Goal: Information Seeking & Learning: Learn about a topic

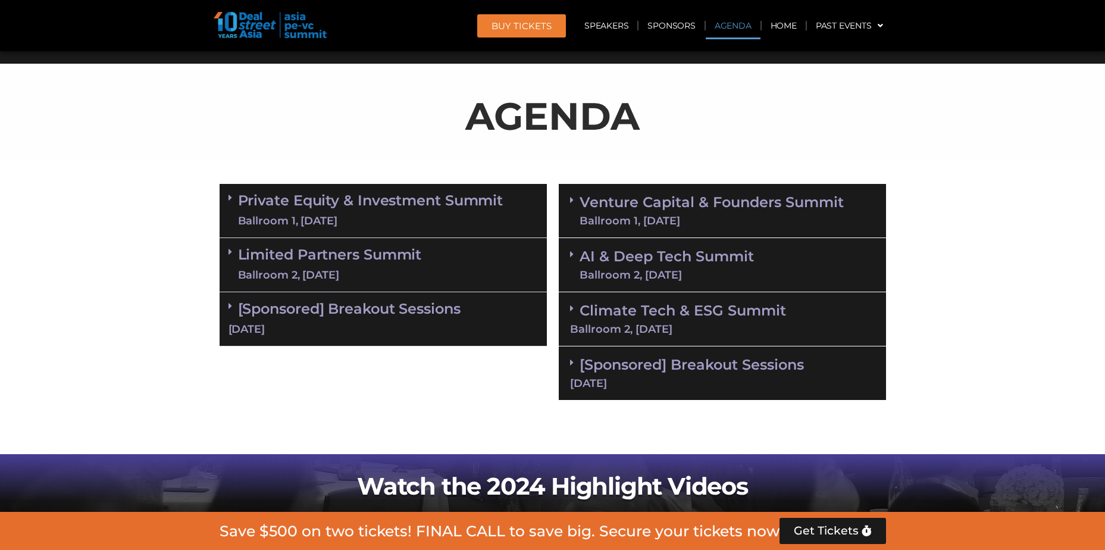
scroll to position [654, 0]
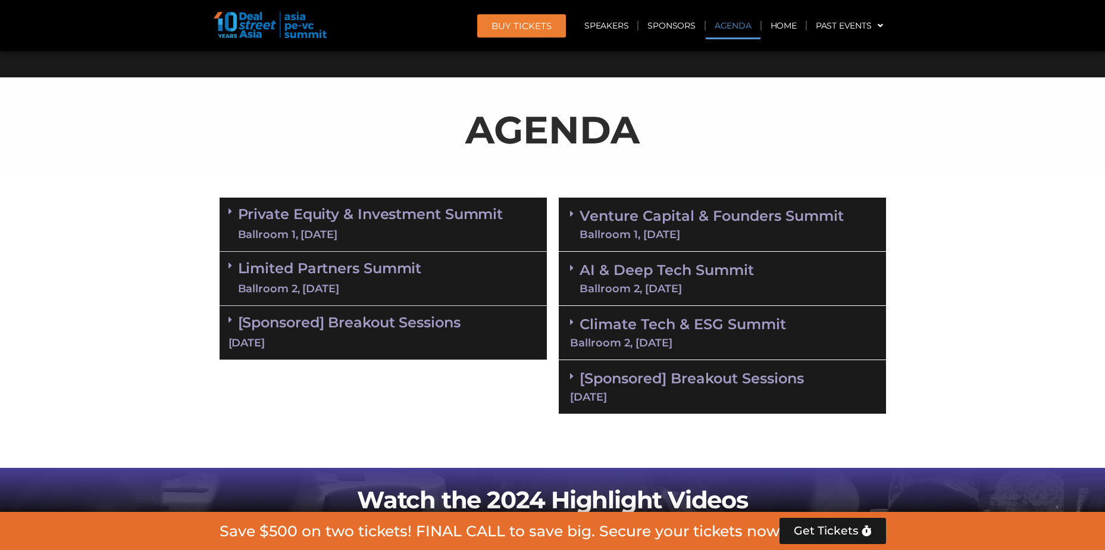
click at [402, 220] on link "Private Equity & Investment Summit Ballroom 1, [DATE]" at bounding box center [370, 224] width 265 height 36
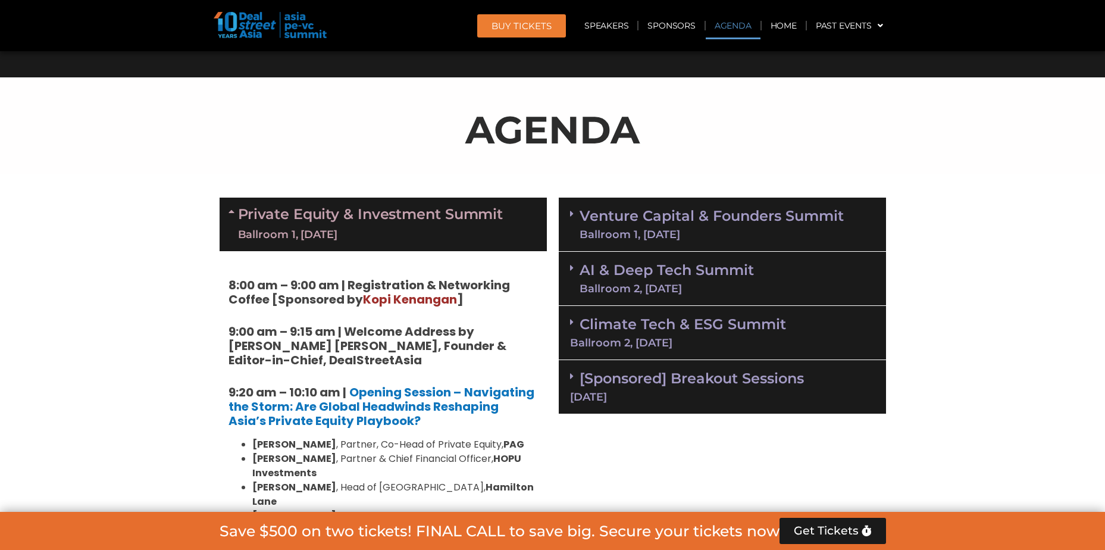
click at [407, 215] on link "Private Equity & Investment Summit Ballroom 1, [DATE]" at bounding box center [370, 224] width 265 height 36
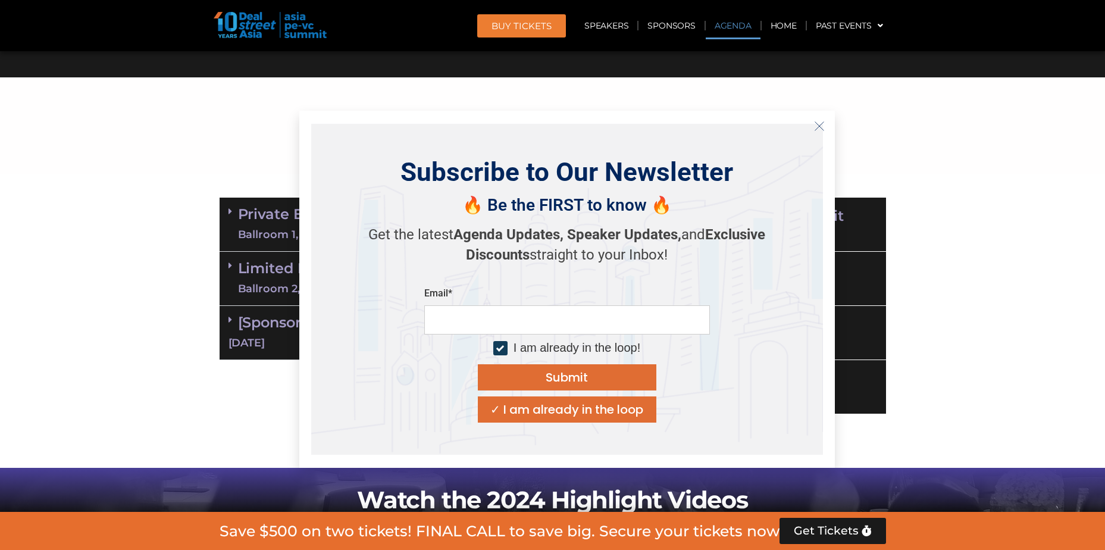
click at [413, 200] on div "🔥 Be the FIRST to know 🔥 Get the latest Agenda Updates, Speaker Updates, and Ex…" at bounding box center [567, 234] width 416 height 90
click at [812, 125] on button "Close" at bounding box center [819, 126] width 19 height 19
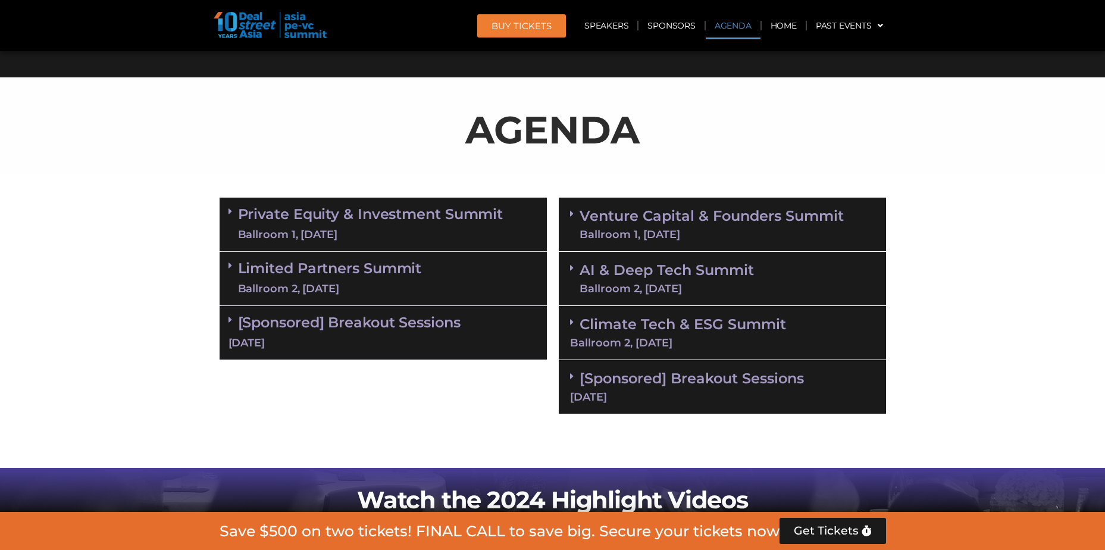
click at [398, 218] on link "Private Equity & Investment Summit Ballroom 1, [DATE]" at bounding box center [370, 224] width 265 height 36
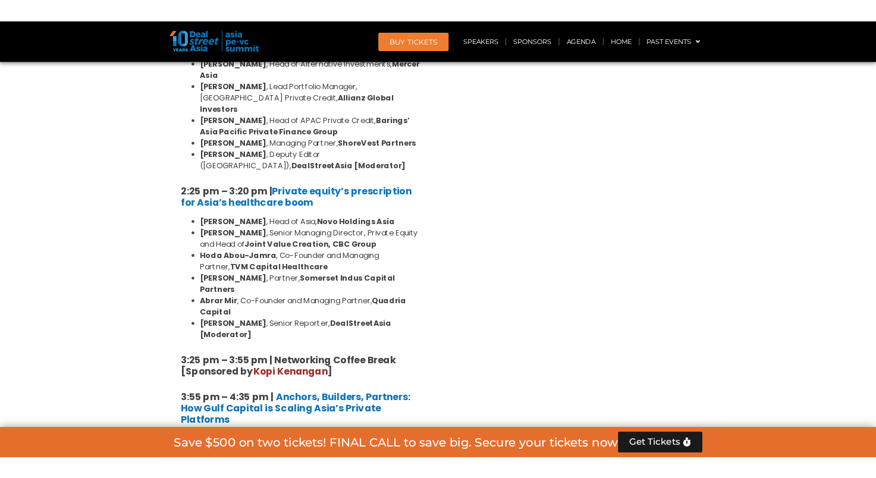
scroll to position [2022, 0]
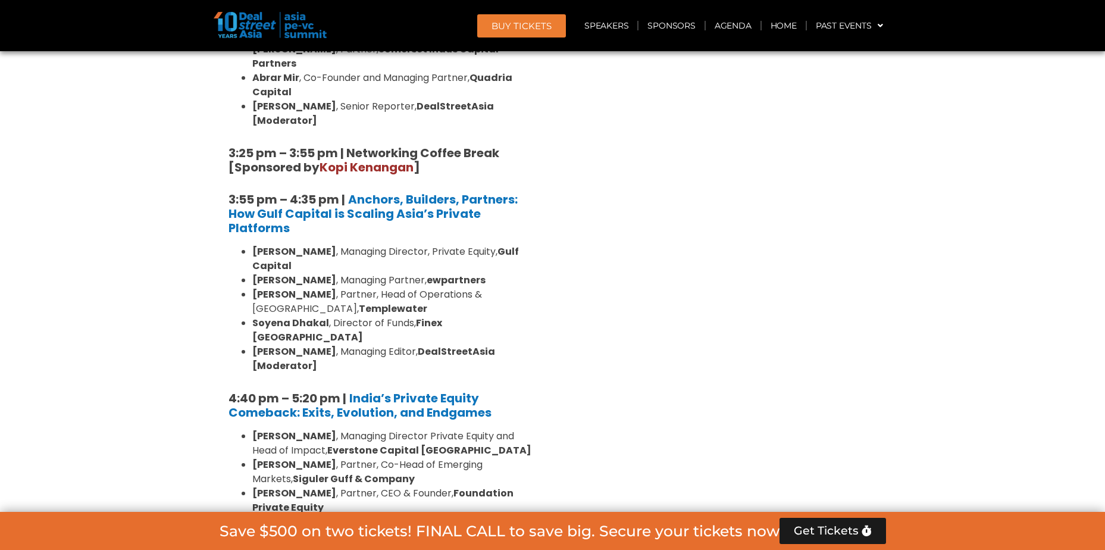
drag, startPoint x: 360, startPoint y: 463, endPoint x: 225, endPoint y: 407, distance: 146.5
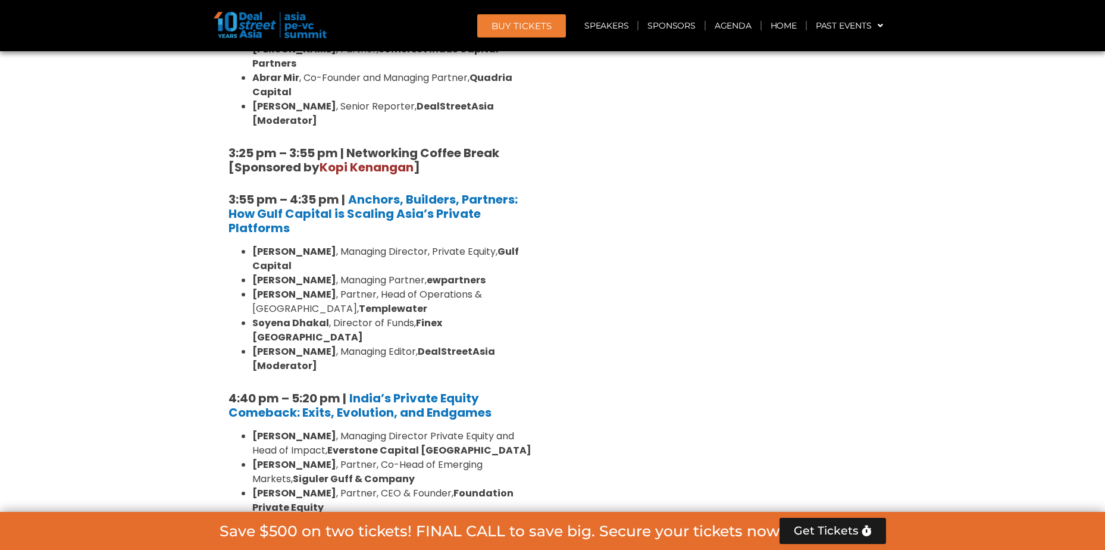
drag, startPoint x: 231, startPoint y: 409, endPoint x: 297, endPoint y: 432, distance: 70.2
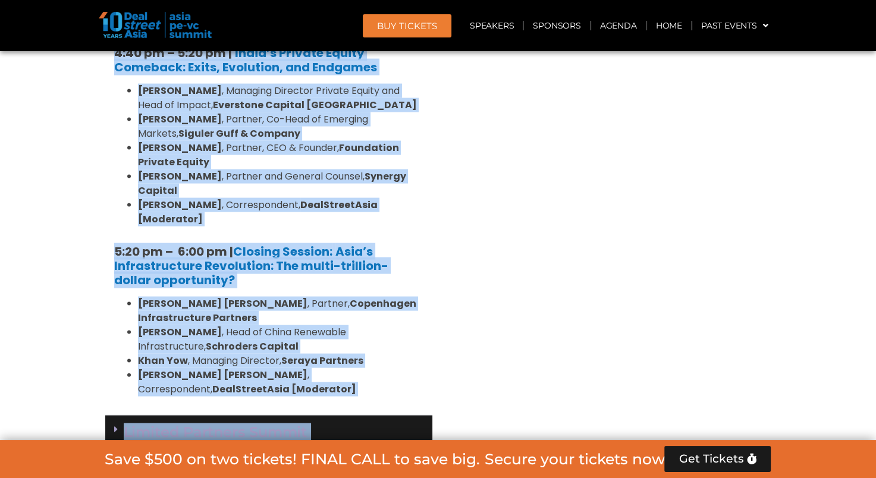
scroll to position [2439, 0]
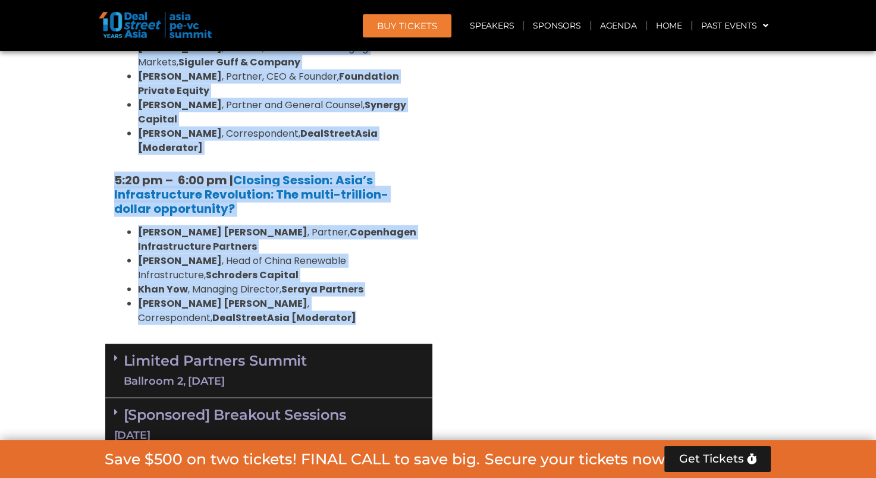
drag, startPoint x: 102, startPoint y: 151, endPoint x: 209, endPoint y: 138, distance: 107.9
copy div "6:64 lo – 6:98 ip | Dolorsitamet & Consectetu Adipis [Elitseddo ei Temp Incidid…"
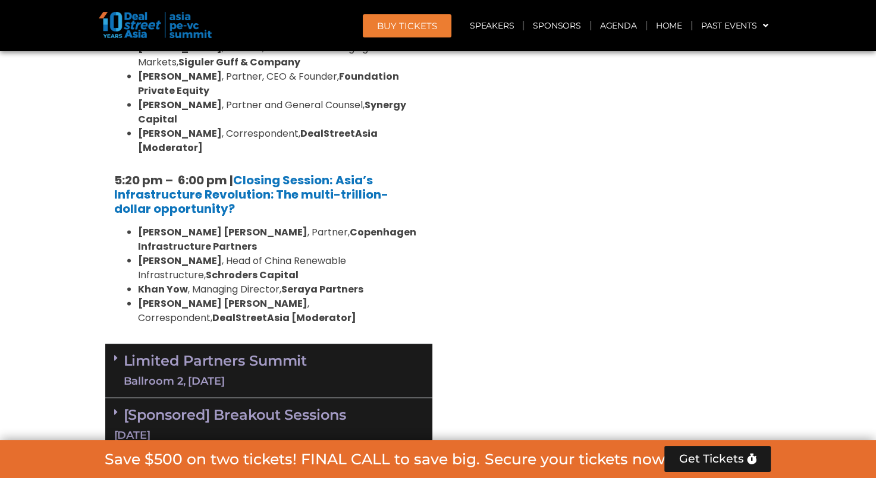
click at [111, 344] on div "Limited Partners [GEOGRAPHIC_DATA] 2, [DATE]" at bounding box center [268, 371] width 327 height 54
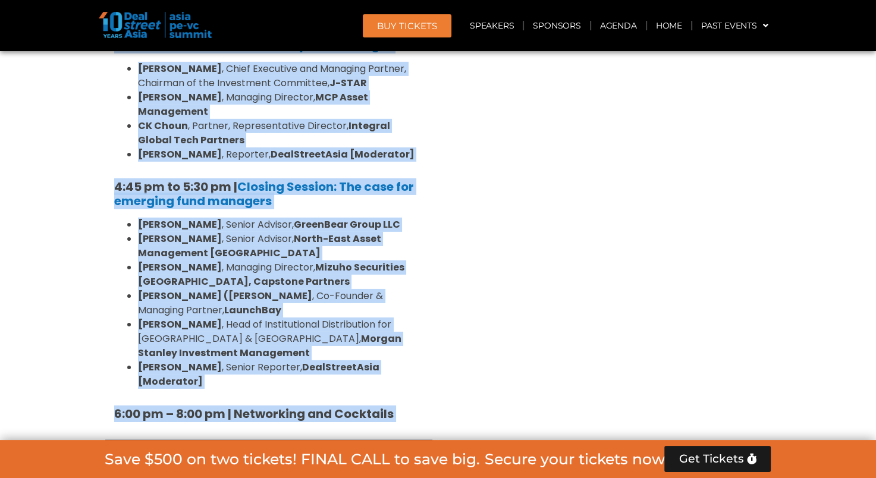
scroll to position [3747, 0]
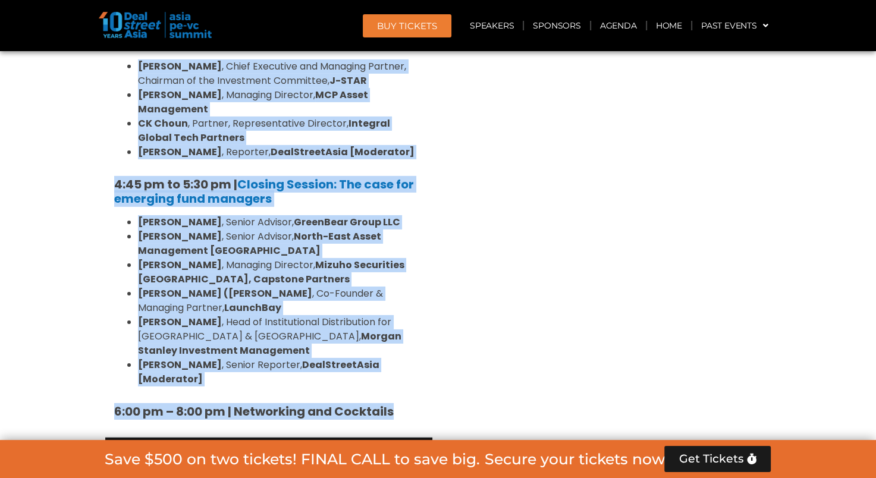
drag, startPoint x: 105, startPoint y: 243, endPoint x: 419, endPoint y: 129, distance: 334.0
copy div "53:11 lo – 13:09 ip | Dolorsi Ametcon ad Elit Seddoe Tempor, Incidid & Utlabo-e…"
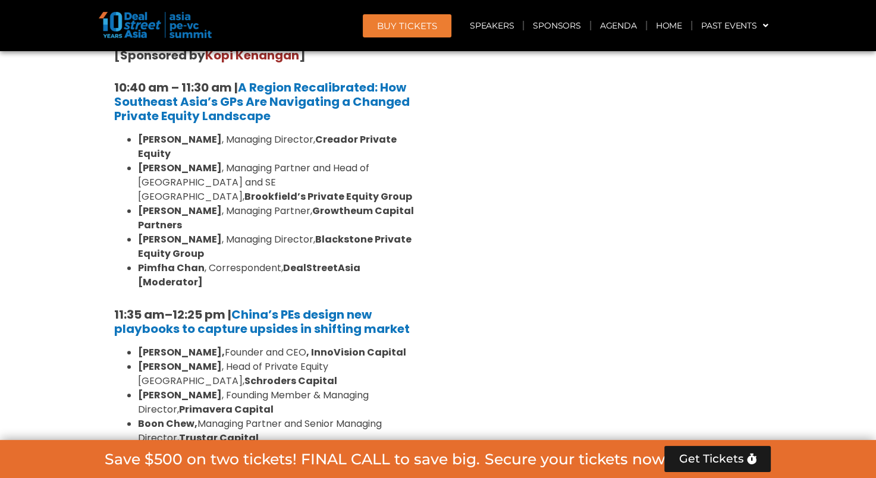
scroll to position [773, 0]
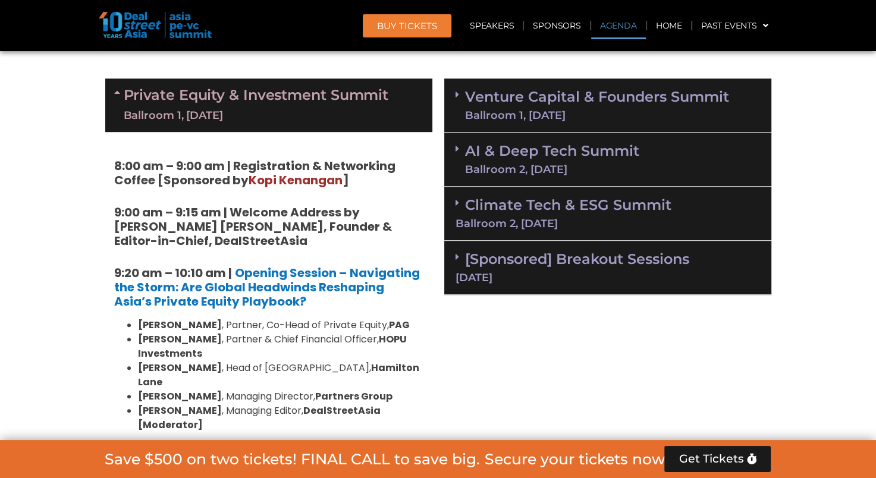
click at [589, 93] on link "Venture Capital & Founders​ Summit Ballroom 1, [DATE]" at bounding box center [597, 105] width 264 height 31
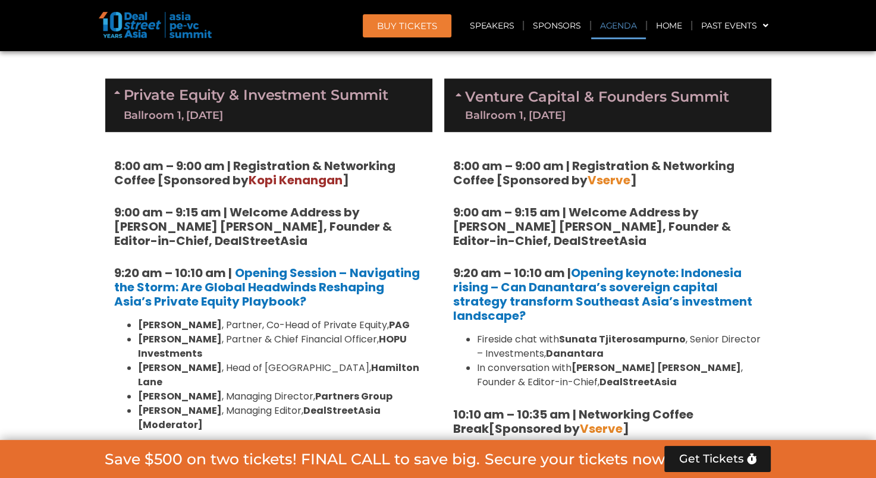
click at [459, 168] on strong "8:00 am – 9:00 am | Registration & Networking Coffee [Sponsored by Vserve ]" at bounding box center [593, 173] width 281 height 31
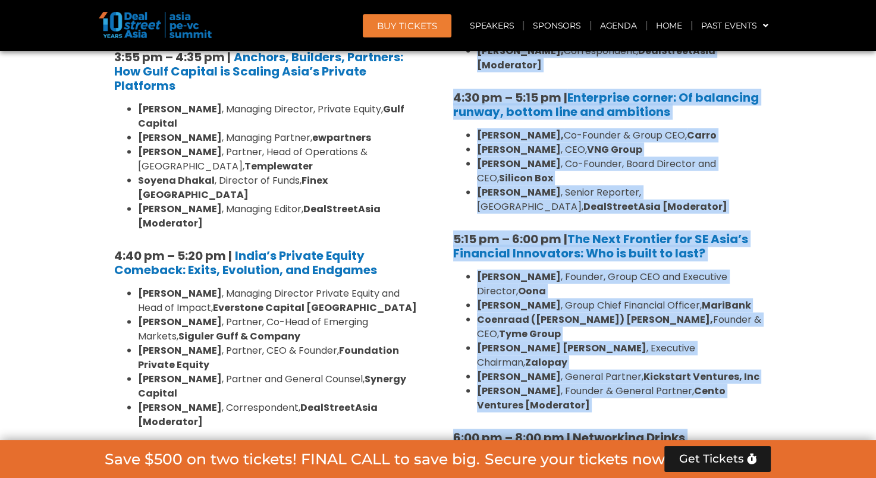
scroll to position [2260, 0]
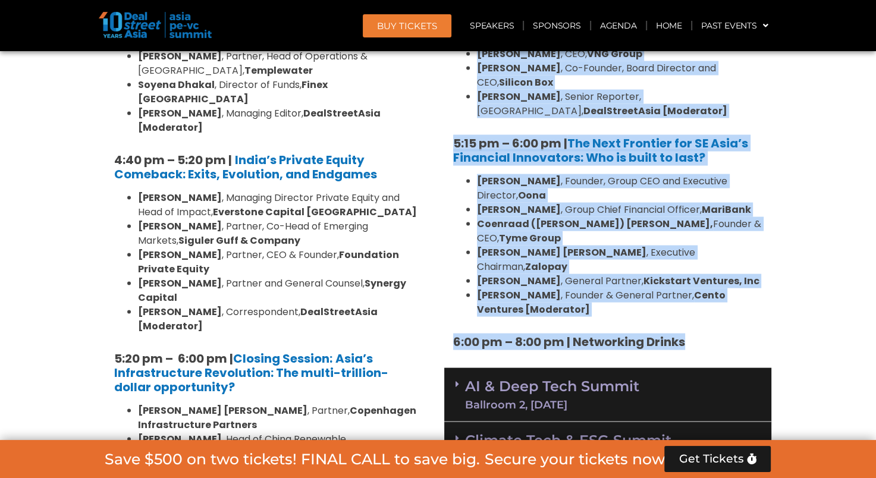
drag, startPoint x: 456, startPoint y: 160, endPoint x: 687, endPoint y: 257, distance: 250.9
copy div "5:90 lo – 5:71 ip | Dolorsitamet & Consectetu Adipis [Elitseddo ei Tempor ] 9:5…"
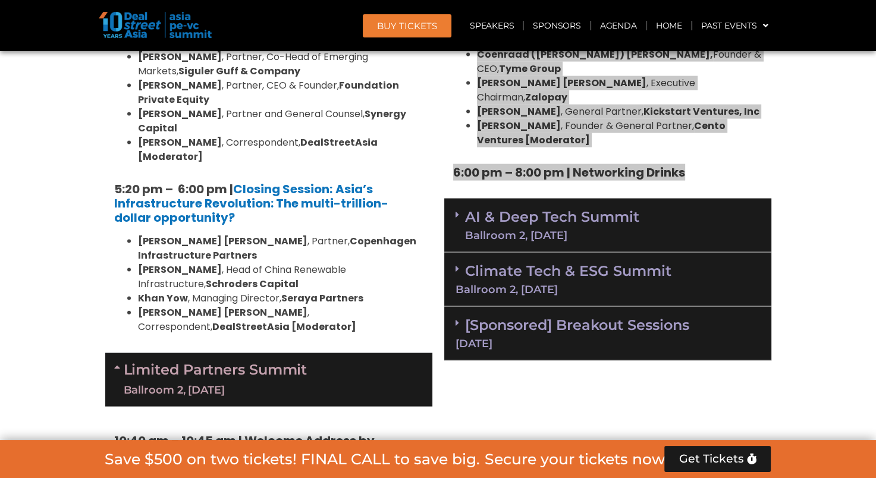
scroll to position [2439, 0]
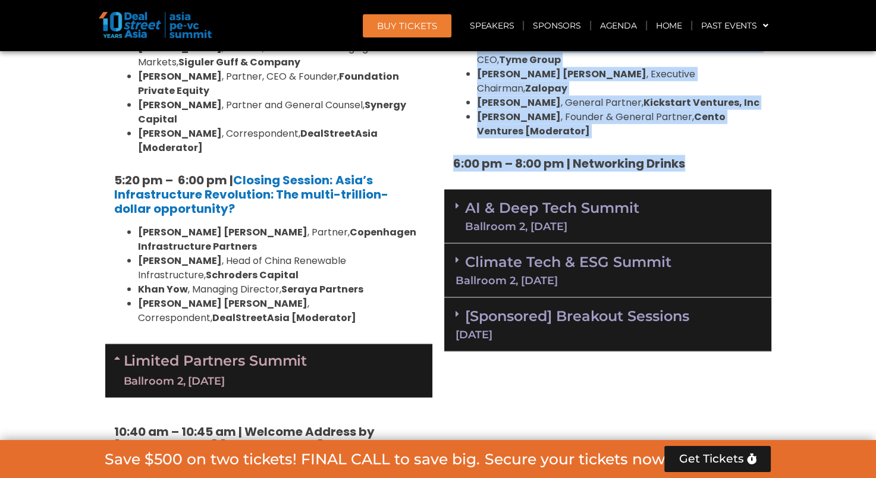
click at [557, 201] on link "AI & Deep Tech Summit Ballroom 2, [DATE]" at bounding box center [552, 216] width 174 height 31
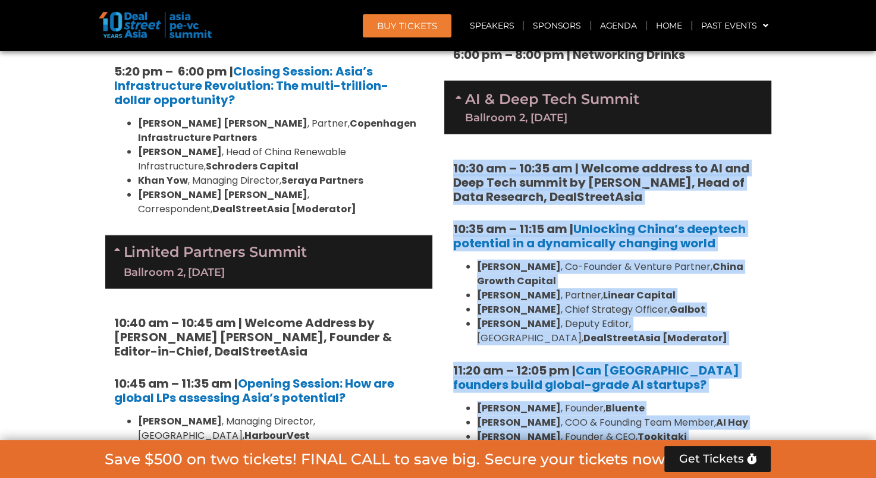
scroll to position [2796, 0]
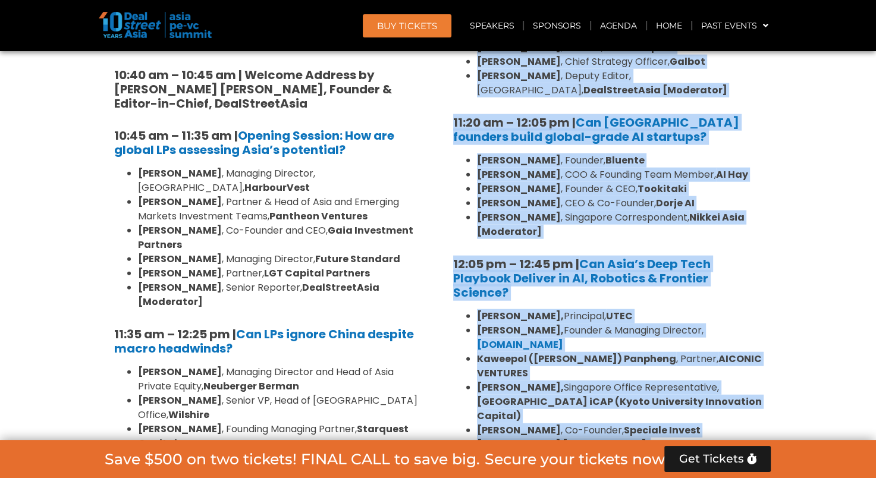
drag, startPoint x: 449, startPoint y: 178, endPoint x: 669, endPoint y: 340, distance: 272.3
click at [669, 340] on div "10:30 am – 10:35 am | Welcome address to AI and Deep Tech summit by [PERSON_NAM…" at bounding box center [607, 180] width 327 height 589
copy div "51:14 lo – 44:66 ip | Dolorsi ametcon ad EL sed Doei Temp incidi ut Labo Etdolo…"
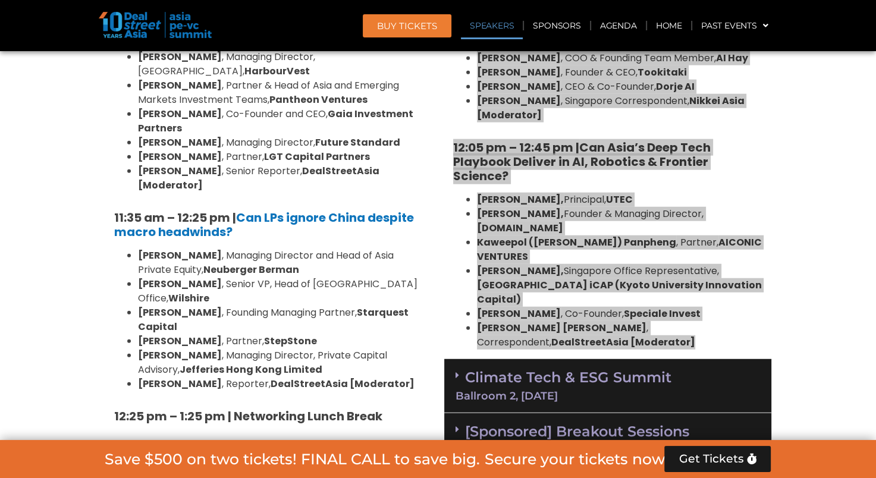
scroll to position [2974, 0]
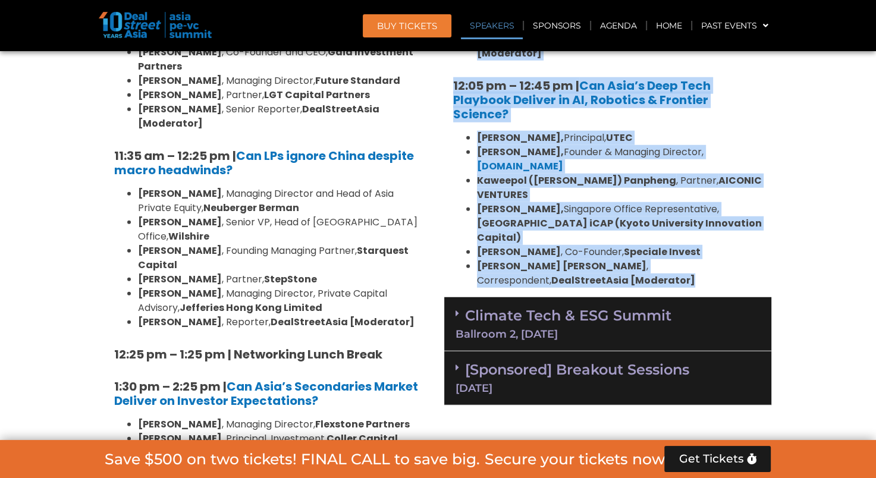
click at [548, 307] on link "Climate Tech & ESG Summit Ballroom 2, [DATE]" at bounding box center [608, 323] width 305 height 33
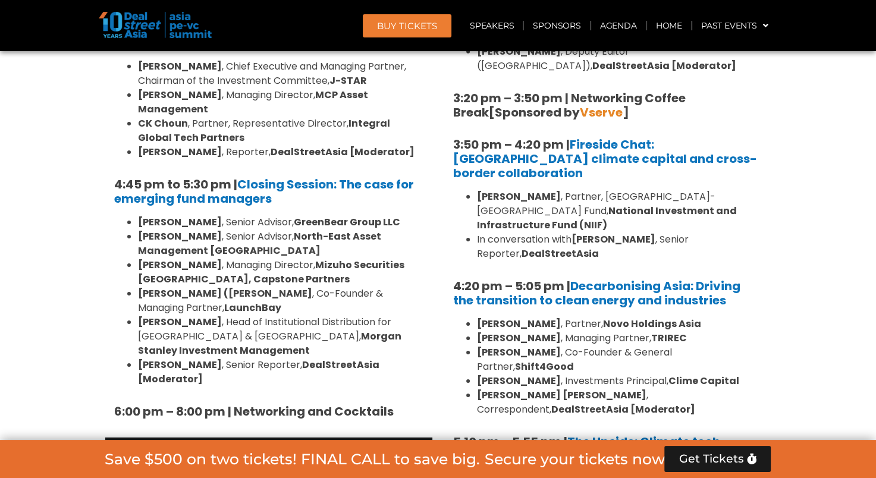
scroll to position [3866, 0]
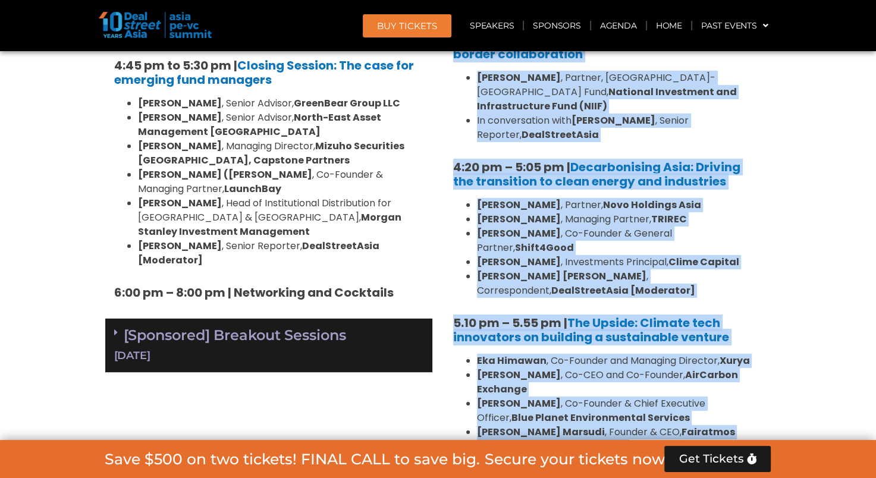
drag, startPoint x: 440, startPoint y: 269, endPoint x: 745, endPoint y: 296, distance: 305.7
copy div "0:93 lo – 5:04 ip | Dolorsi ametcon ad Elitsed Doei tem INC Utlabo etdol ma Ali…"
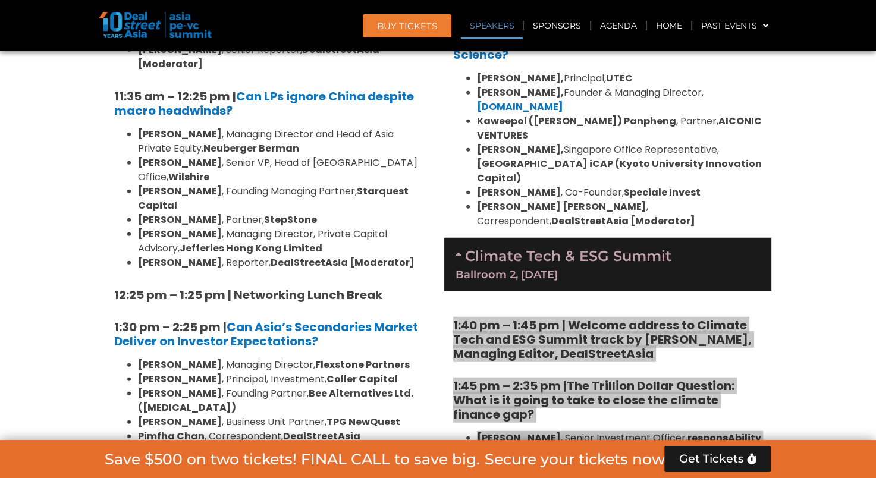
scroll to position [3034, 0]
